Goal: Communication & Community: Ask a question

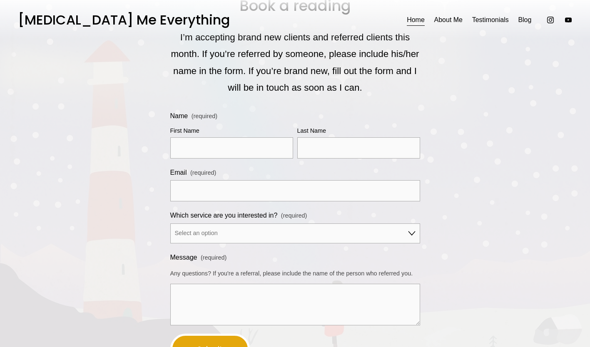
scroll to position [2541, 0]
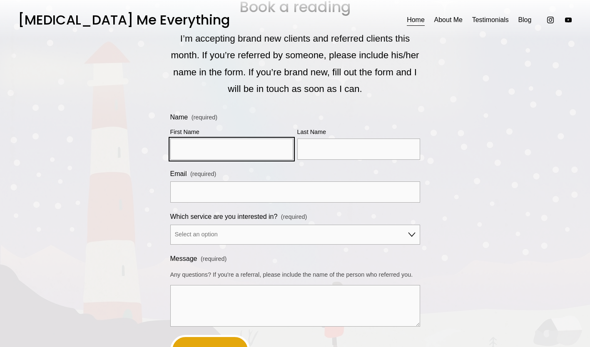
click at [273, 158] on input "First Name" at bounding box center [231, 149] width 123 height 21
click at [454, 20] on link "About Me" at bounding box center [448, 19] width 28 height 13
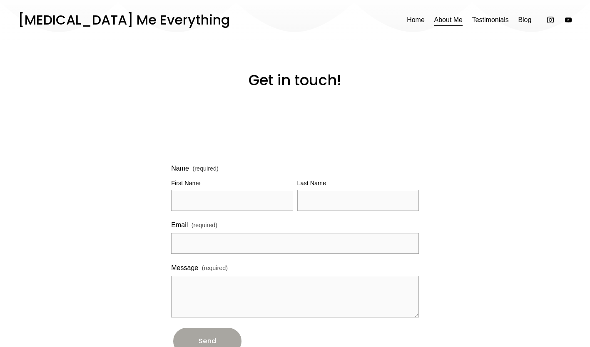
scroll to position [728, 0]
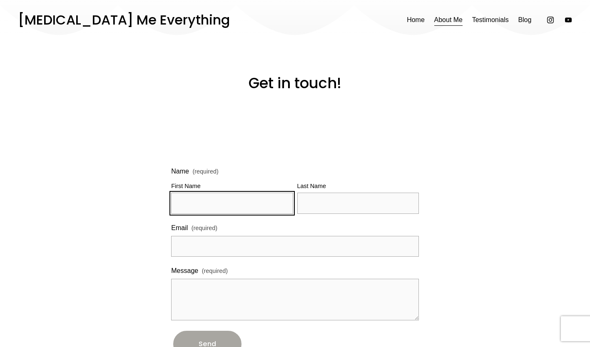
click at [243, 198] on input "First Name" at bounding box center [232, 203] width 122 height 21
type input "Christine"
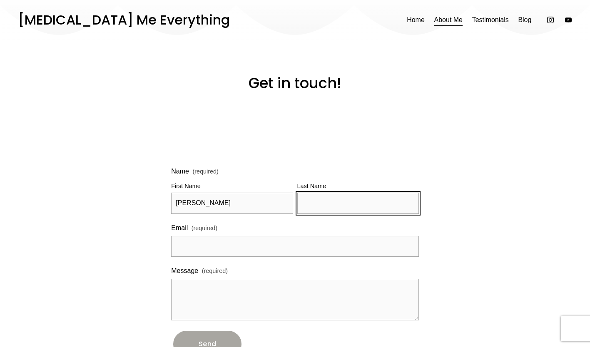
type input "Kim"
type input "yskim6@gmail.com"
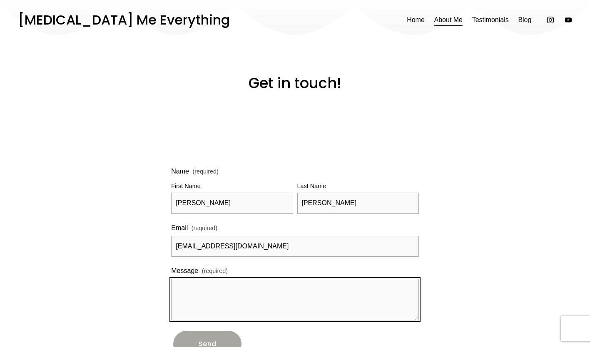
click at [230, 295] on textarea "Message (required)" at bounding box center [294, 300] width 247 height 42
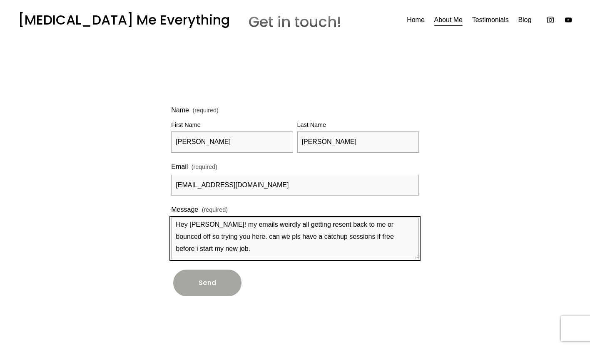
scroll to position [895, 0]
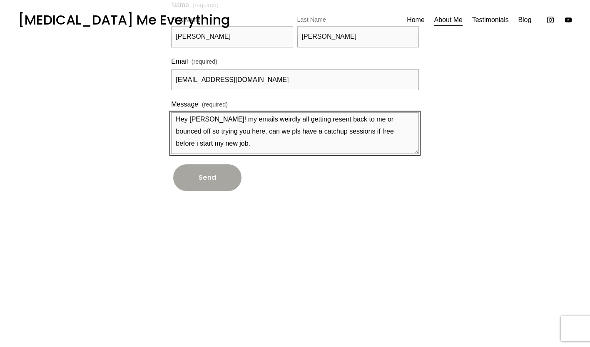
type textarea "Hey Wen! my emails weirdly all getting resent back to me or bounced off so tryi…"
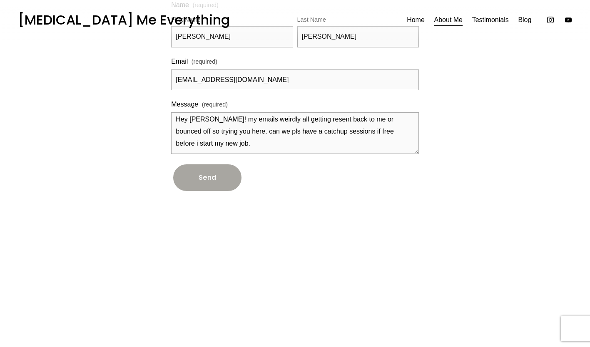
click at [212, 184] on button "Send Send" at bounding box center [207, 177] width 72 height 30
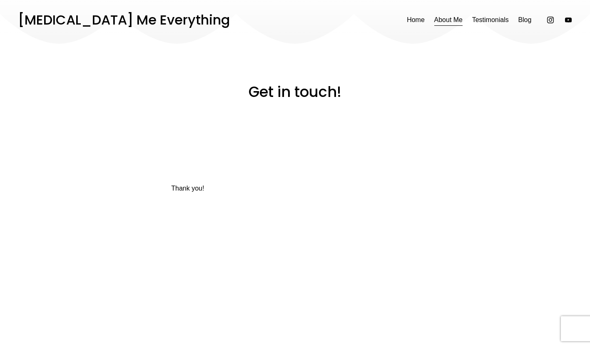
scroll to position [719, 0]
